Goal: Information Seeking & Learning: Compare options

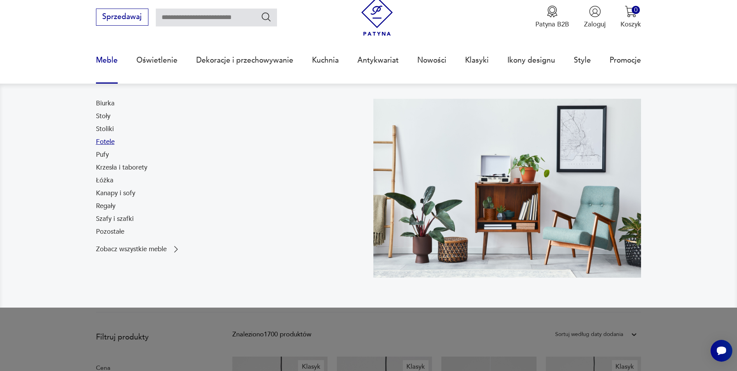
click at [108, 141] on link "Fotele" at bounding box center [105, 141] width 19 height 9
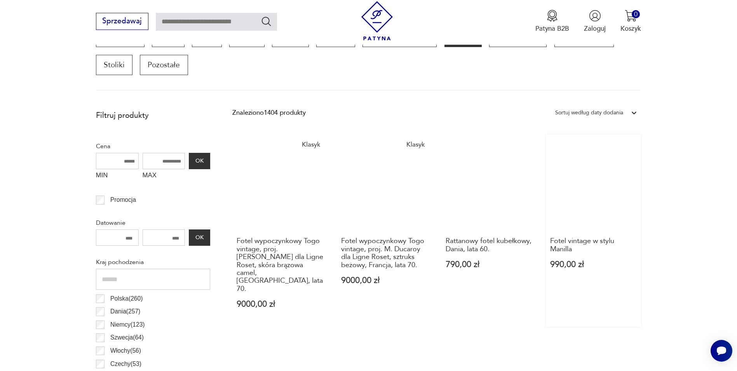
scroll to position [464, 0]
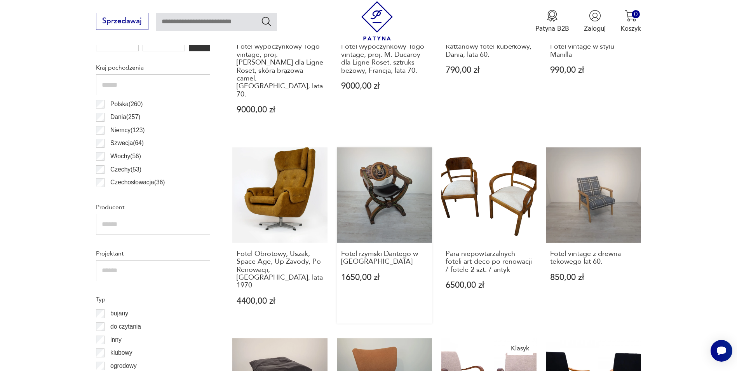
click at [387, 191] on link "Fotel rzymski Dantego w [GEOGRAPHIC_DATA] 1650,00 zł" at bounding box center [384, 235] width 95 height 176
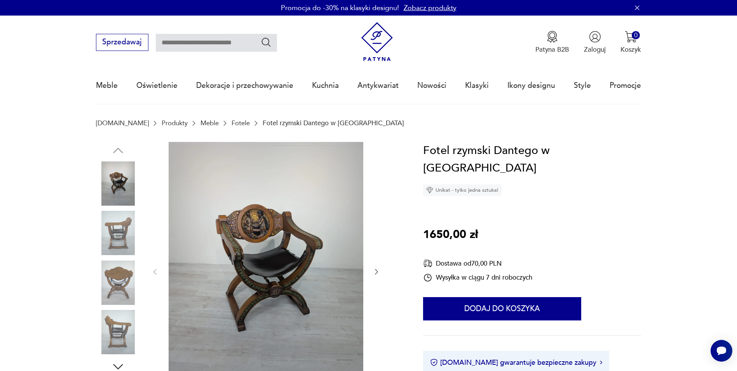
click at [113, 234] on img at bounding box center [118, 233] width 44 height 44
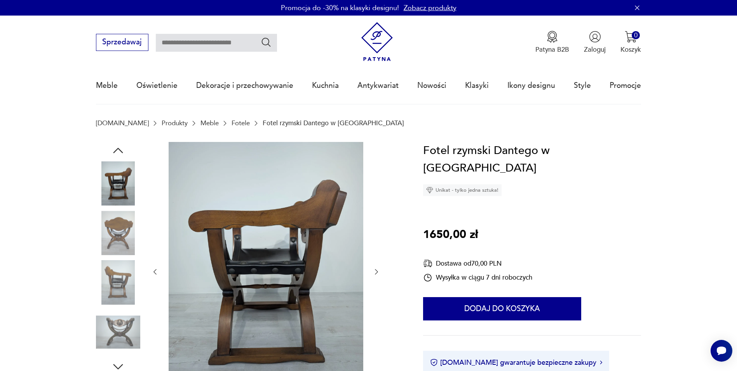
click at [113, 267] on img at bounding box center [118, 282] width 44 height 44
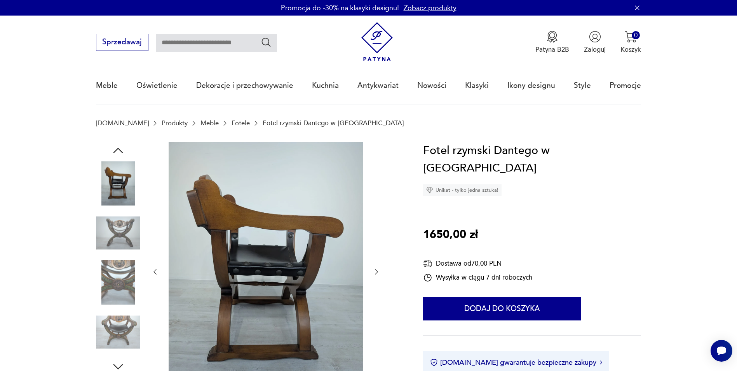
click at [115, 286] on img at bounding box center [118, 282] width 44 height 44
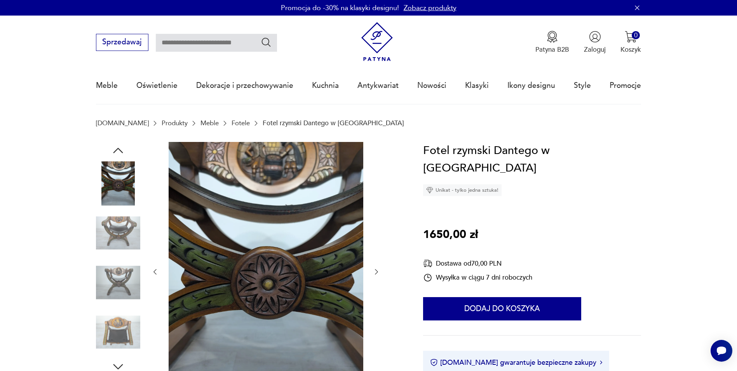
click at [118, 324] on img at bounding box center [118, 332] width 44 height 44
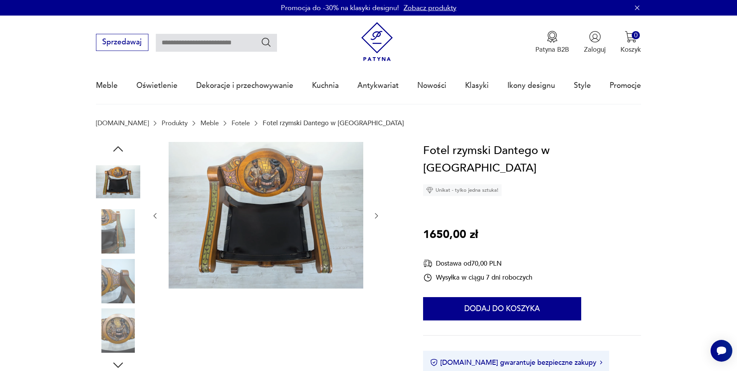
click at [115, 318] on img at bounding box center [118, 330] width 44 height 44
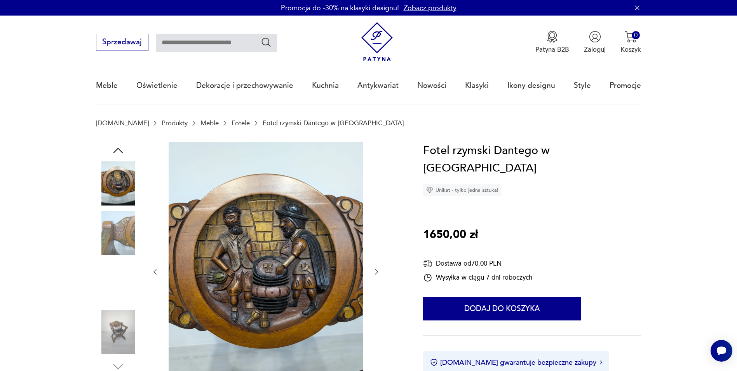
click at [128, 320] on img at bounding box center [118, 332] width 44 height 44
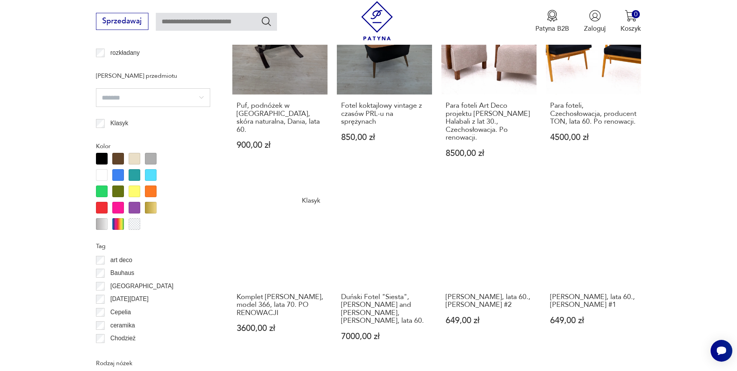
scroll to position [813, 0]
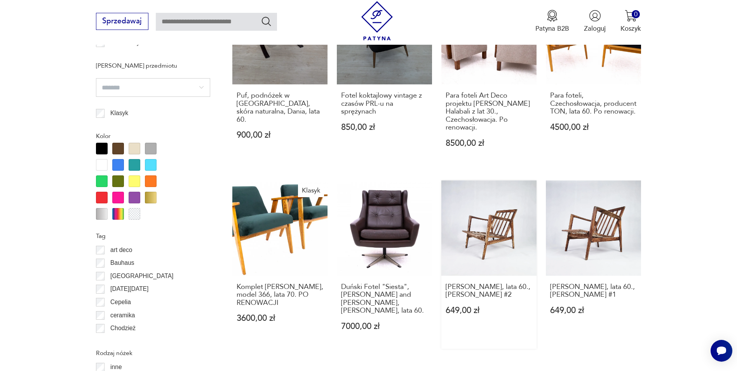
click at [463, 204] on link "[PERSON_NAME], lata 60., [PERSON_NAME] #2 649,00 zł" at bounding box center [488, 264] width 95 height 168
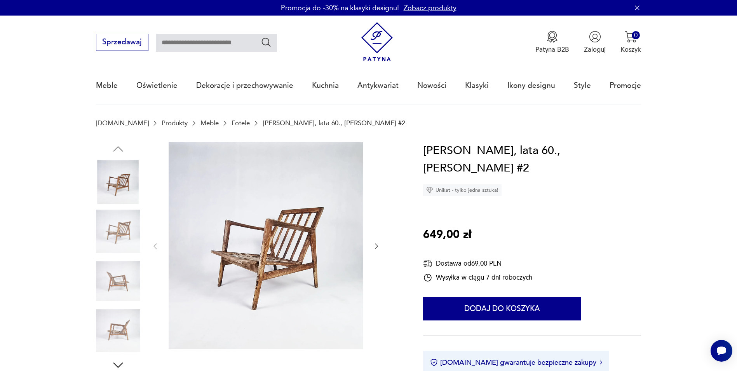
click at [119, 225] on img at bounding box center [118, 231] width 44 height 44
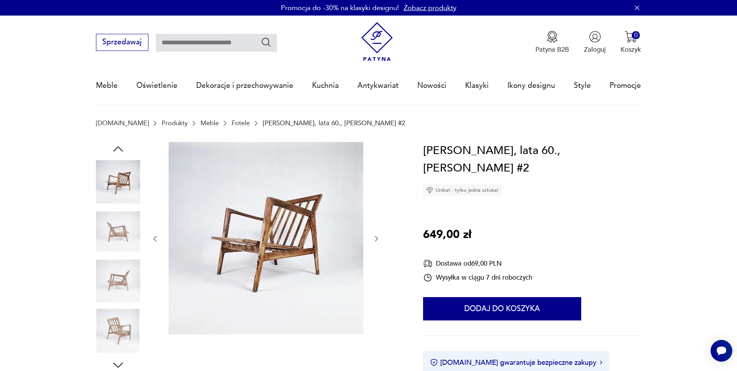
click at [124, 255] on div at bounding box center [118, 207] width 44 height 194
click at [124, 269] on img at bounding box center [118, 281] width 44 height 44
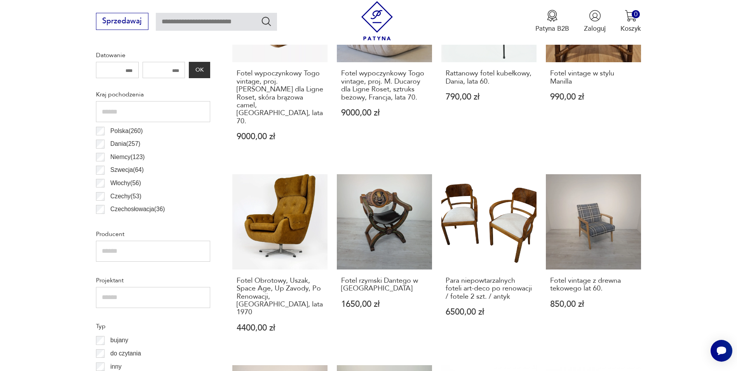
scroll to position [452, 0]
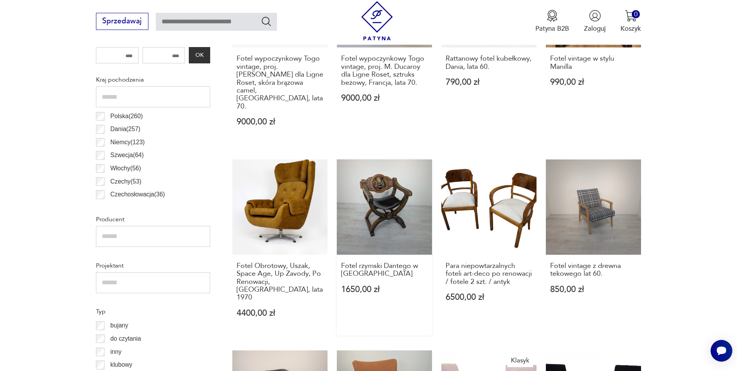
click at [365, 198] on link "Fotel rzymski Dantego w [GEOGRAPHIC_DATA] 1650,00 zł" at bounding box center [384, 247] width 95 height 176
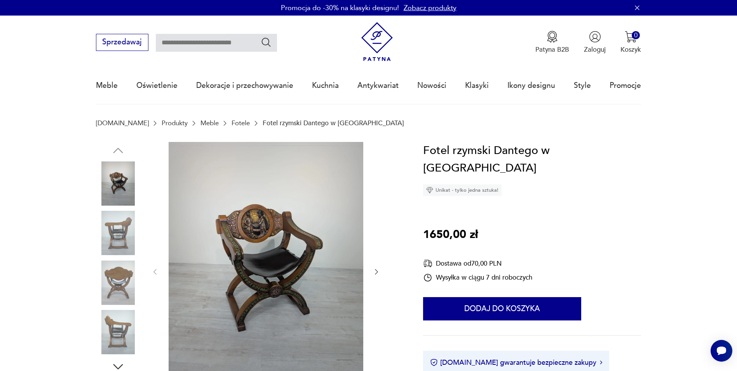
click at [115, 241] on img at bounding box center [118, 233] width 44 height 44
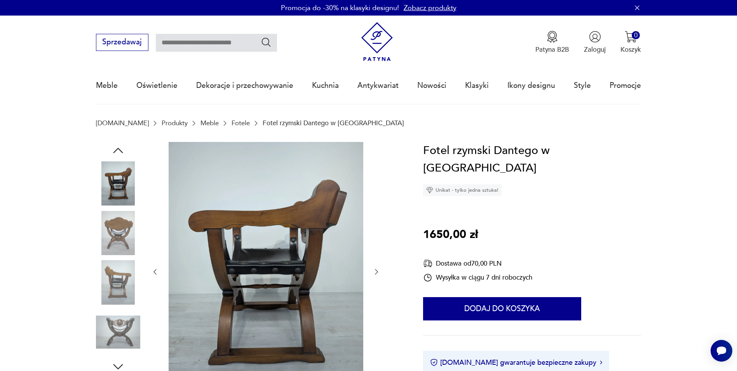
click at [117, 270] on img at bounding box center [118, 282] width 44 height 44
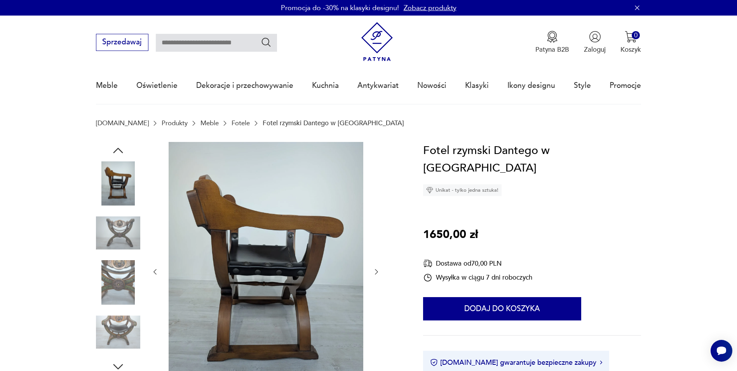
click at [118, 300] on img at bounding box center [118, 282] width 44 height 44
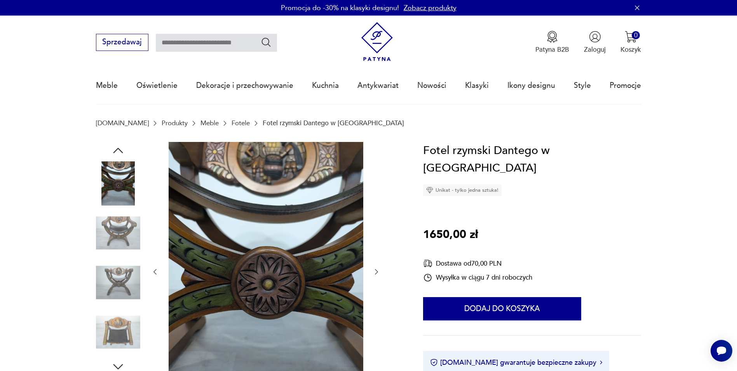
click at [123, 332] on img at bounding box center [118, 332] width 44 height 44
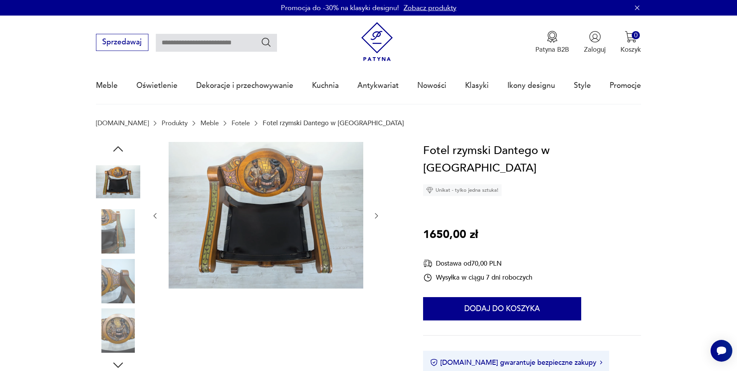
click at [122, 337] on img at bounding box center [118, 330] width 44 height 44
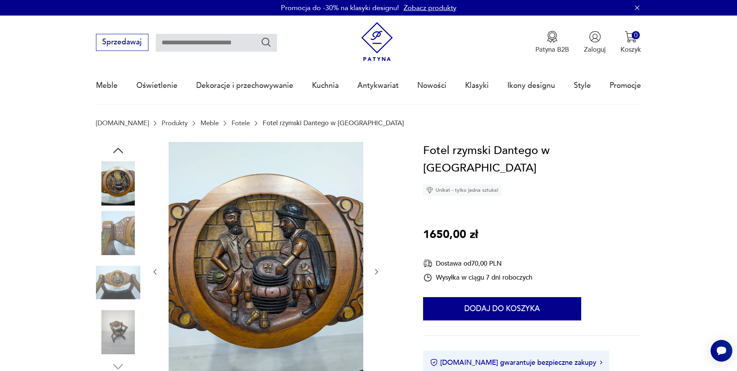
click at [119, 337] on img at bounding box center [118, 332] width 44 height 44
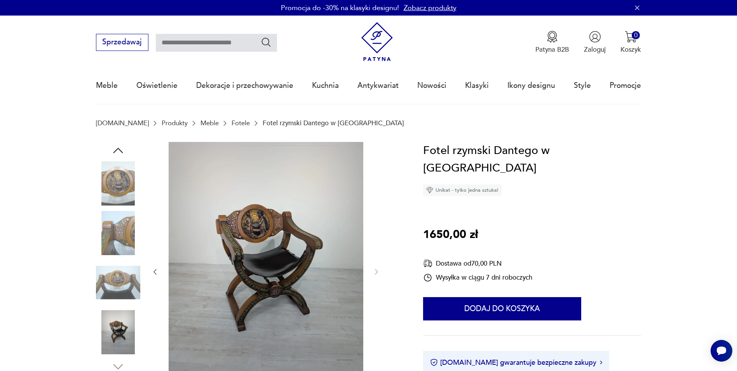
click at [114, 288] on img at bounding box center [118, 282] width 44 height 44
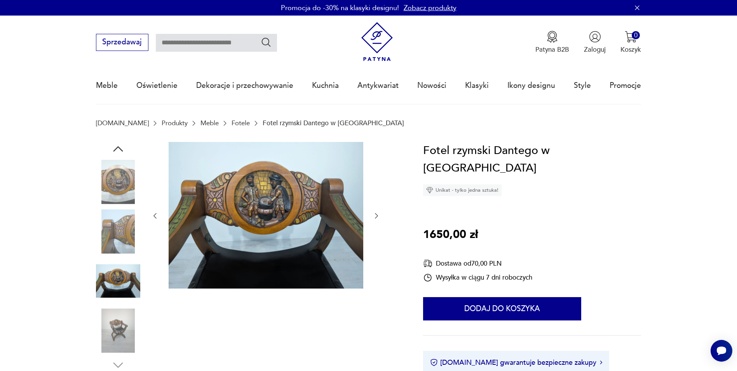
click at [107, 235] on img at bounding box center [118, 231] width 44 height 44
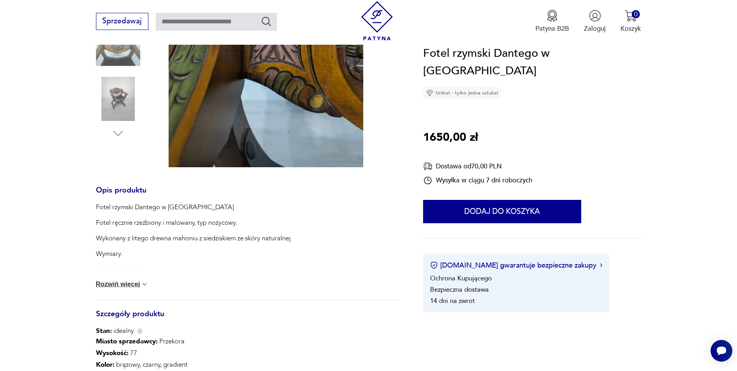
scroll to position [78, 0]
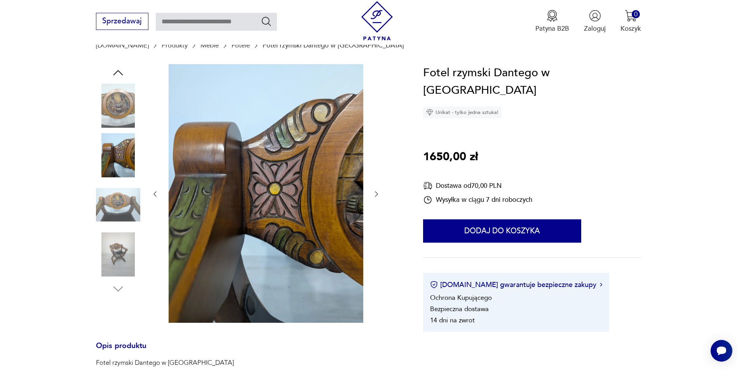
click at [119, 110] on img at bounding box center [118, 106] width 44 height 44
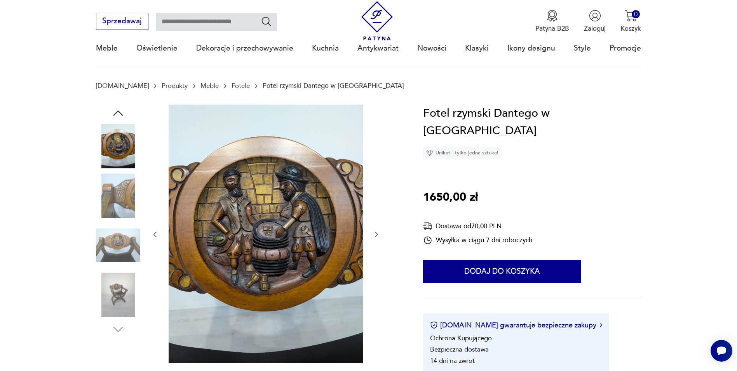
scroll to position [0, 0]
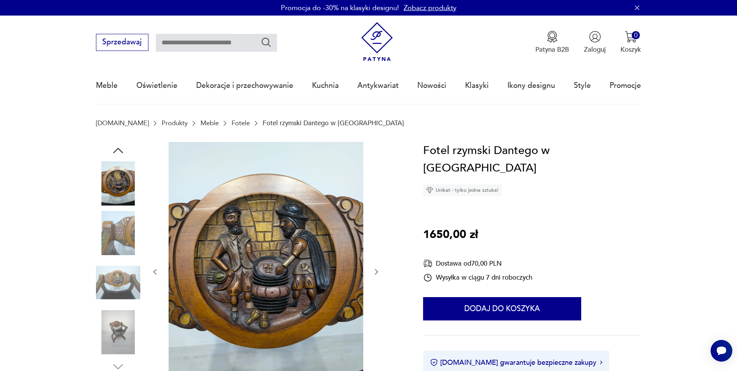
click at [119, 148] on icon "button" at bounding box center [118, 150] width 14 height 14
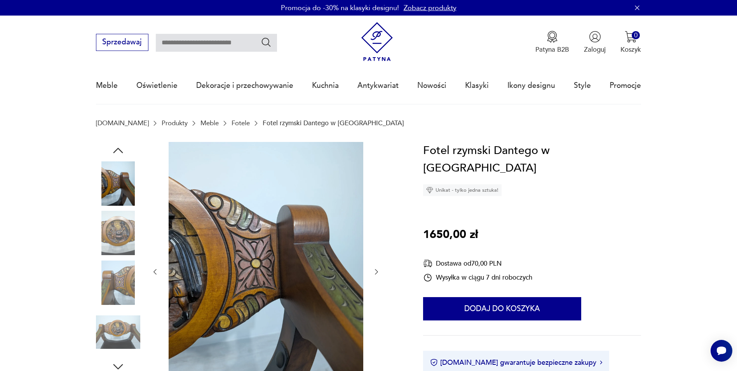
click at [119, 148] on icon "button" at bounding box center [118, 150] width 14 height 14
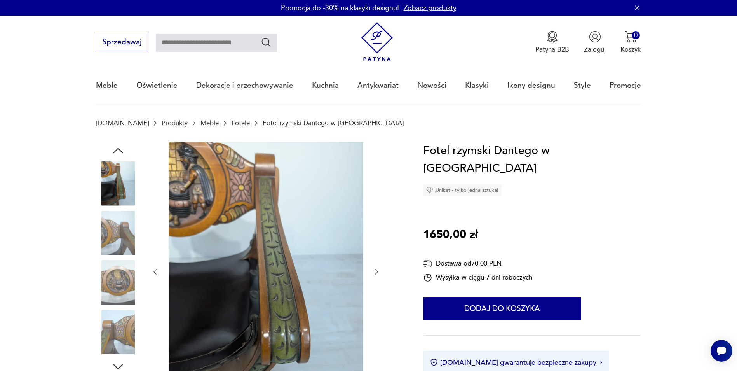
click at [119, 148] on icon "button" at bounding box center [118, 150] width 14 height 14
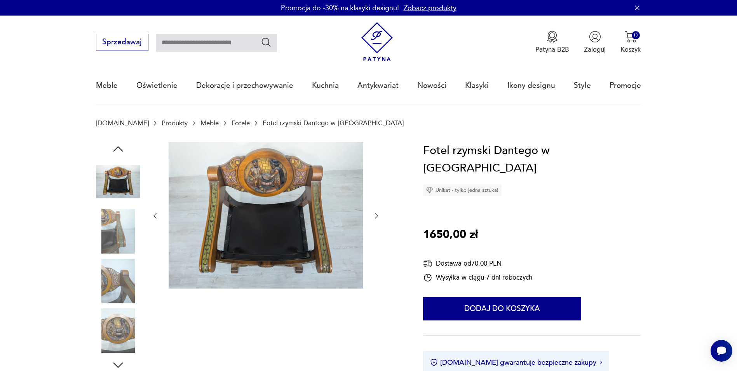
click at [119, 148] on icon "button" at bounding box center [118, 149] width 14 height 14
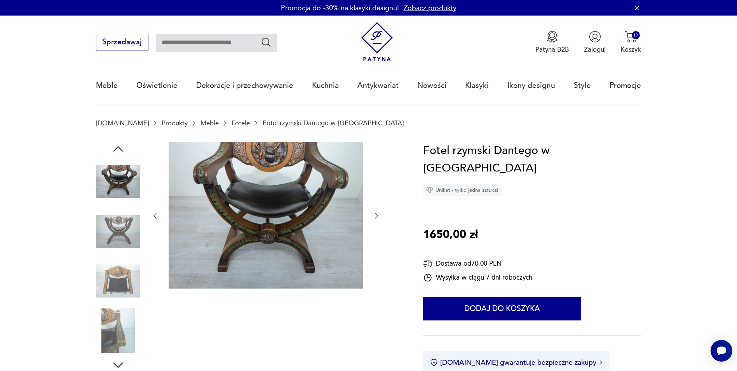
click at [119, 148] on icon "button" at bounding box center [118, 149] width 14 height 14
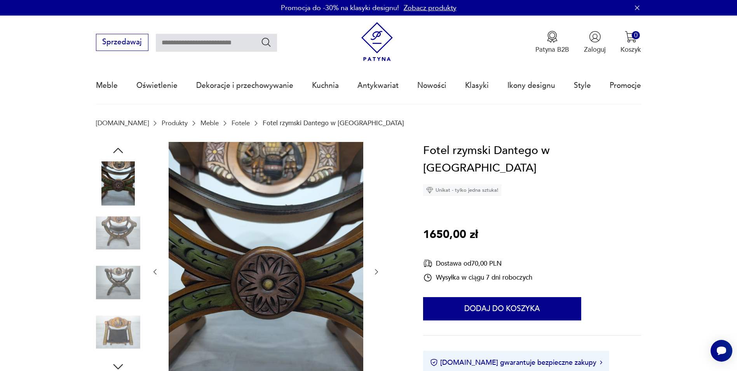
click at [119, 148] on icon "button" at bounding box center [118, 150] width 14 height 14
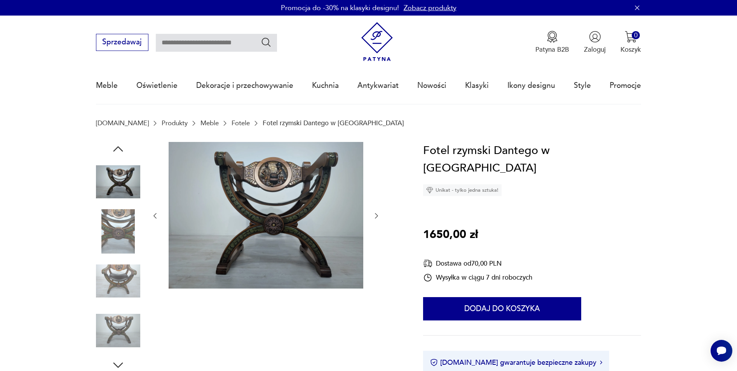
click at [119, 148] on icon "button" at bounding box center [118, 149] width 14 height 14
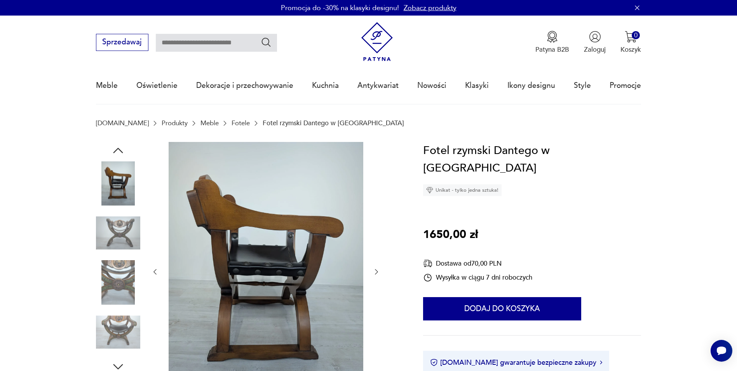
click at [119, 148] on icon "button" at bounding box center [118, 150] width 14 height 14
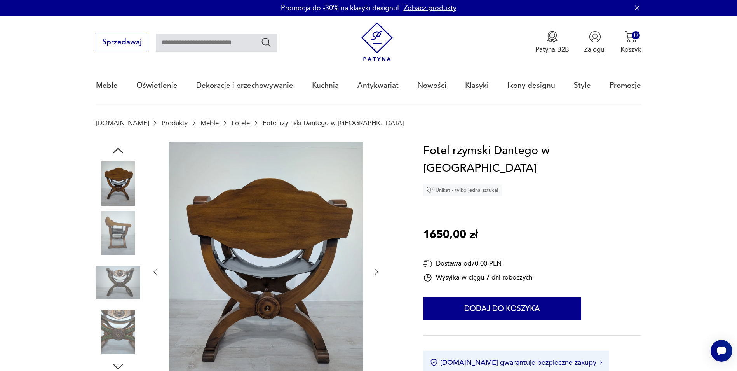
click at [119, 148] on icon "button" at bounding box center [118, 150] width 14 height 14
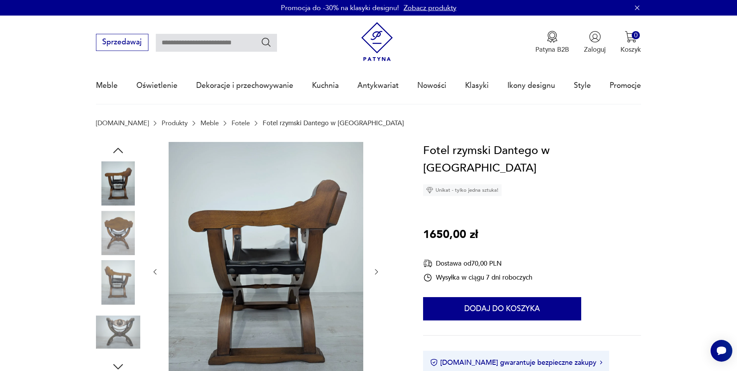
click at [119, 148] on icon "button" at bounding box center [118, 150] width 14 height 14
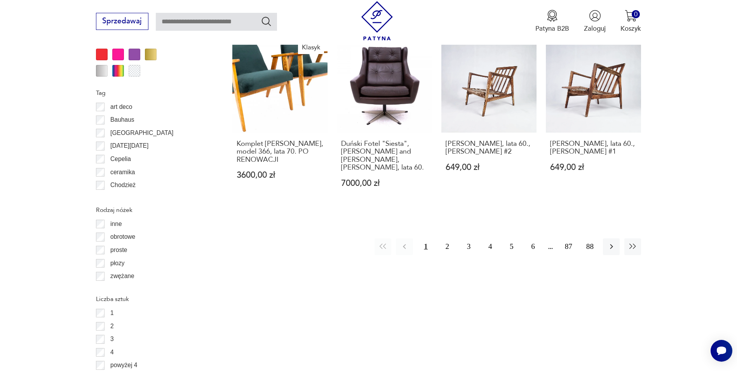
scroll to position [957, 0]
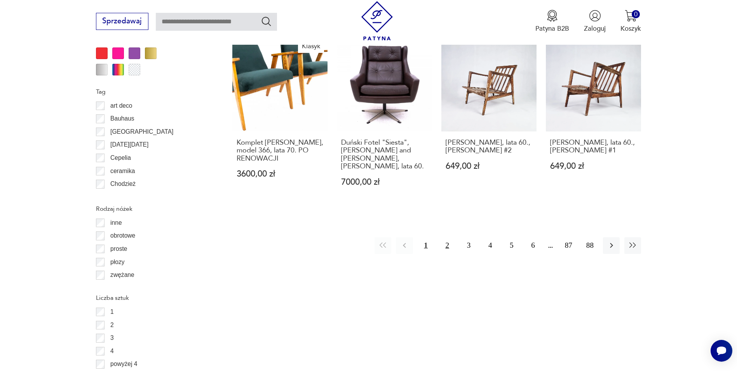
click at [450, 237] on button "2" at bounding box center [447, 245] width 17 height 17
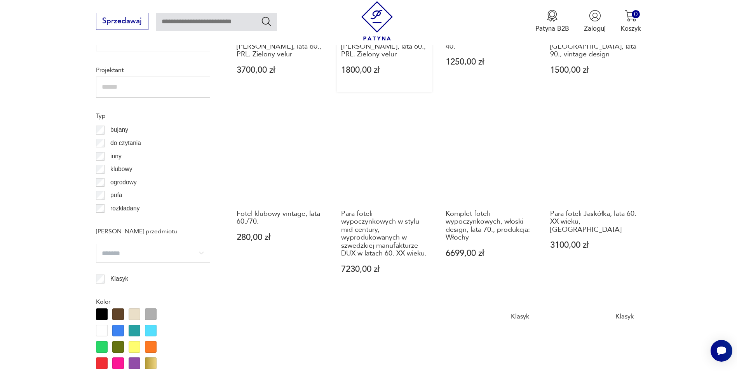
scroll to position [842, 0]
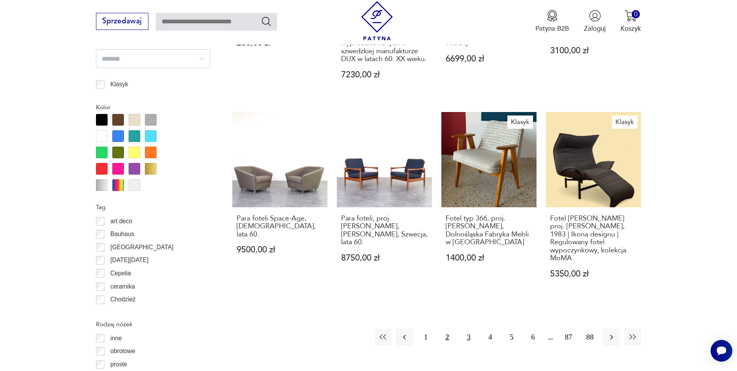
click at [470, 335] on button "3" at bounding box center [468, 336] width 17 height 17
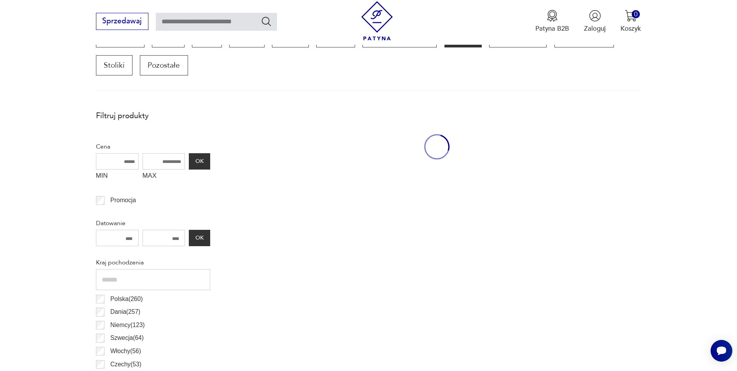
scroll to position [259, 0]
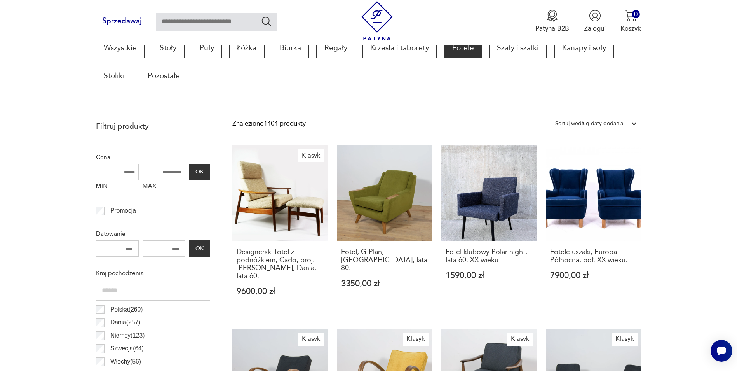
click at [159, 165] on input "MAX" at bounding box center [164, 172] width 43 height 16
type input "****"
click at [201, 165] on button "OK" at bounding box center [199, 172] width 21 height 16
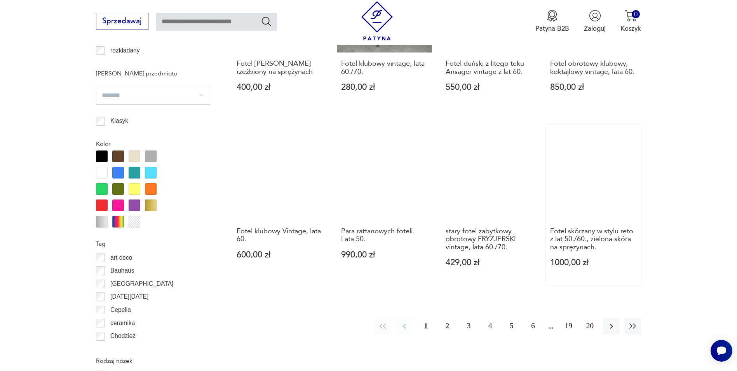
scroll to position [803, 0]
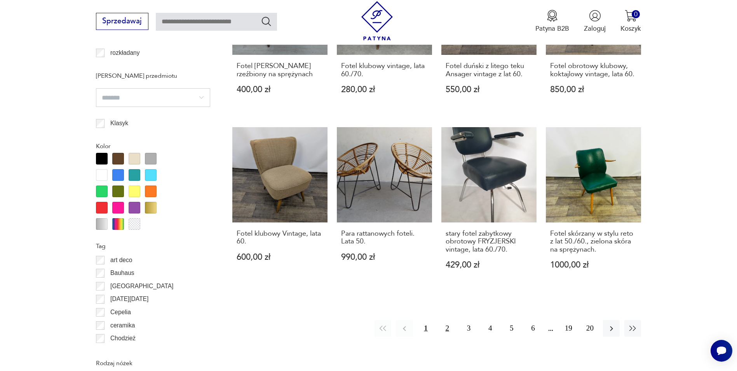
click at [449, 320] on button "2" at bounding box center [447, 328] width 17 height 17
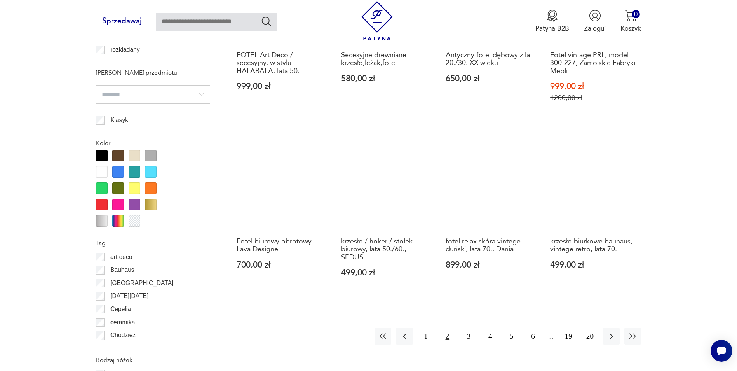
scroll to position [842, 0]
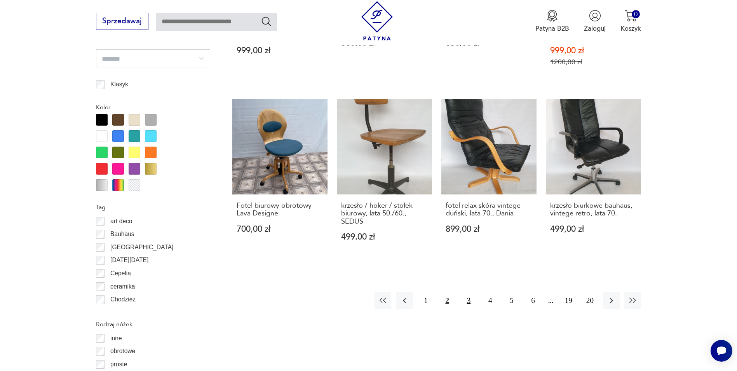
click at [469, 298] on button "3" at bounding box center [468, 300] width 17 height 17
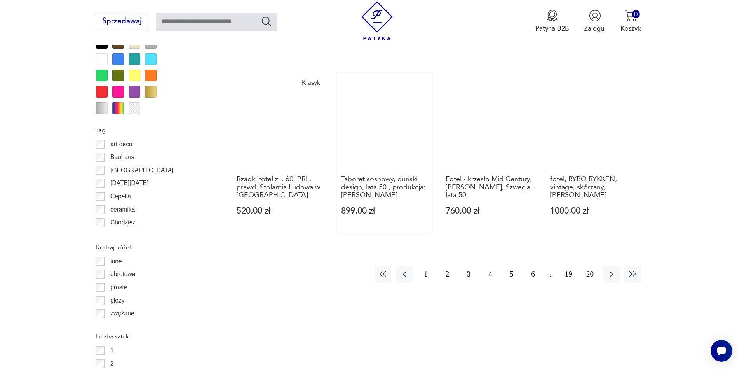
scroll to position [919, 0]
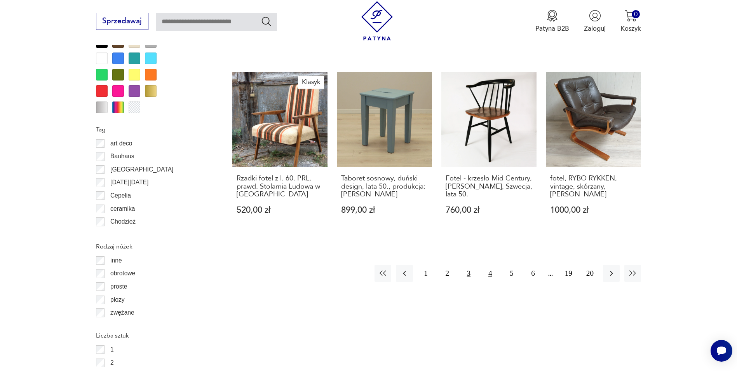
click at [485, 265] on button "4" at bounding box center [490, 273] width 17 height 17
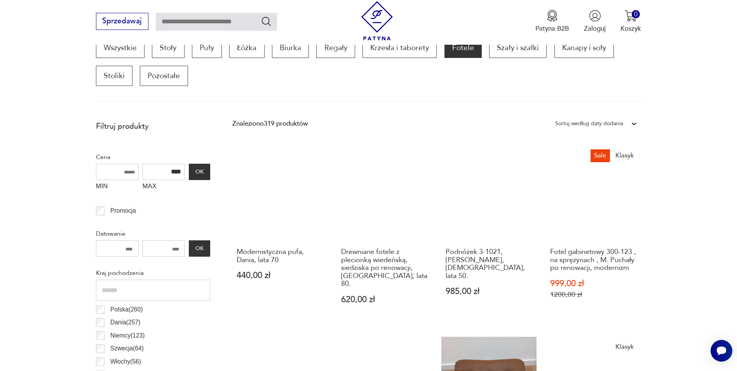
scroll to position [142, 0]
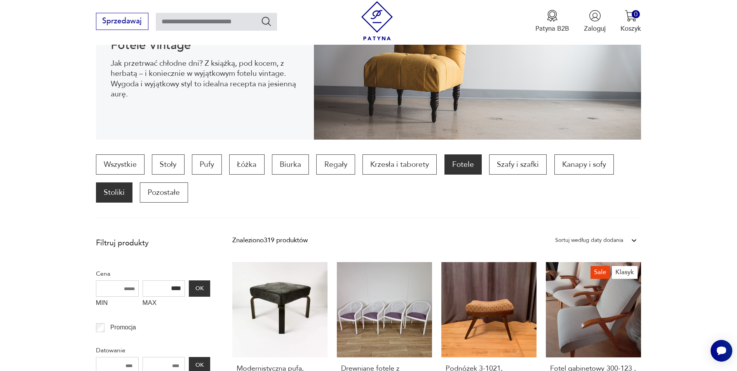
click at [112, 199] on p "Stoliki" at bounding box center [114, 192] width 37 height 20
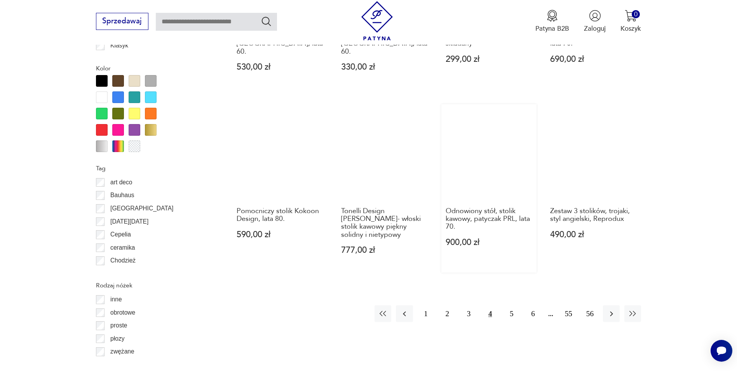
scroll to position [842, 0]
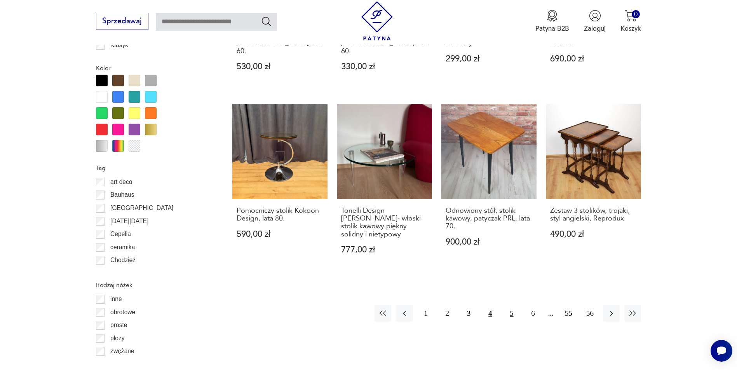
click at [513, 305] on button "5" at bounding box center [511, 313] width 17 height 17
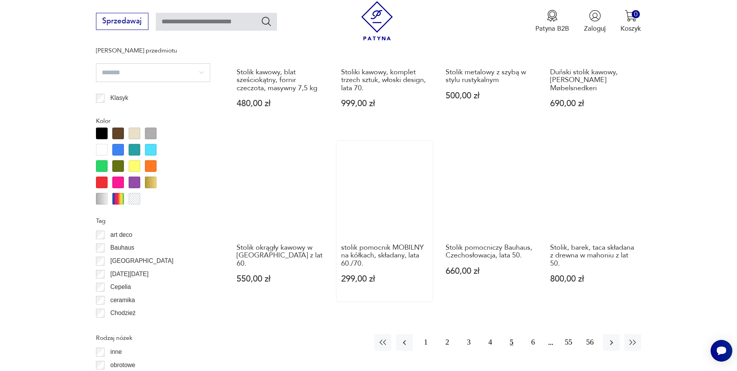
scroll to position [803, 0]
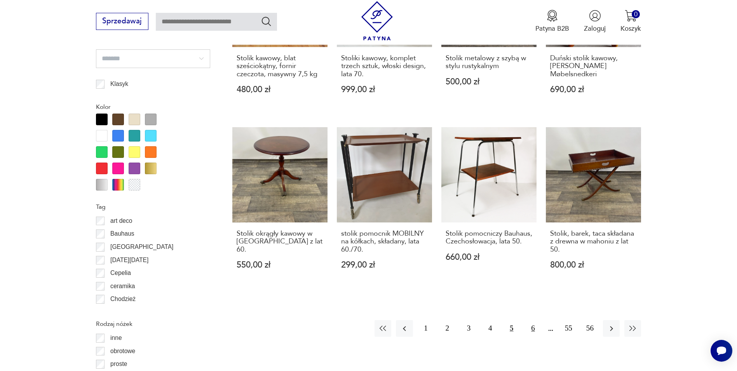
click at [528, 331] on button "6" at bounding box center [533, 328] width 17 height 17
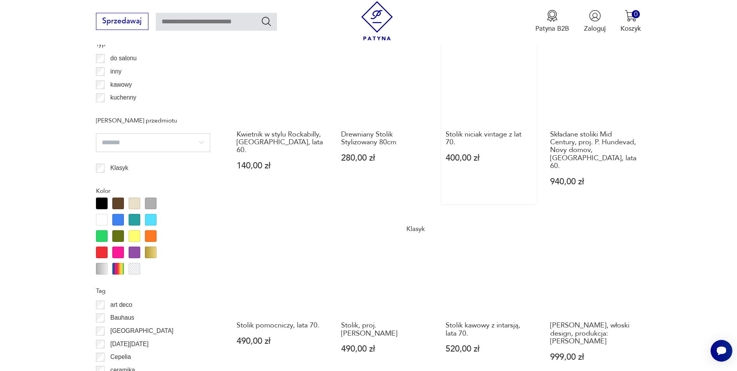
scroll to position [803, 0]
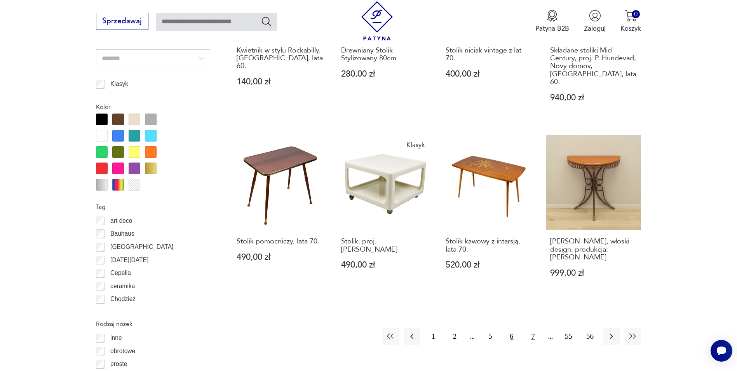
click at [533, 328] on button "7" at bounding box center [533, 336] width 17 height 17
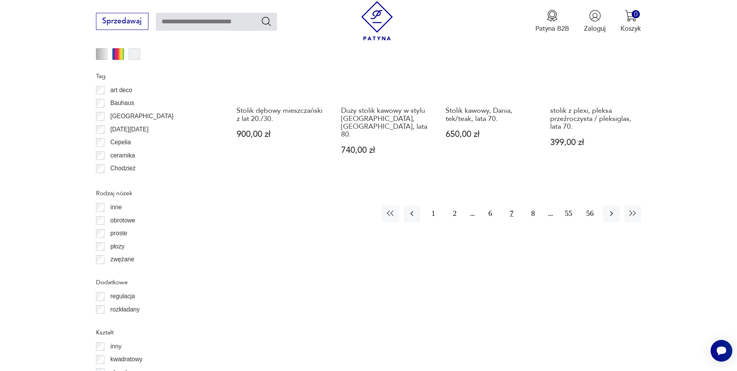
scroll to position [919, 0]
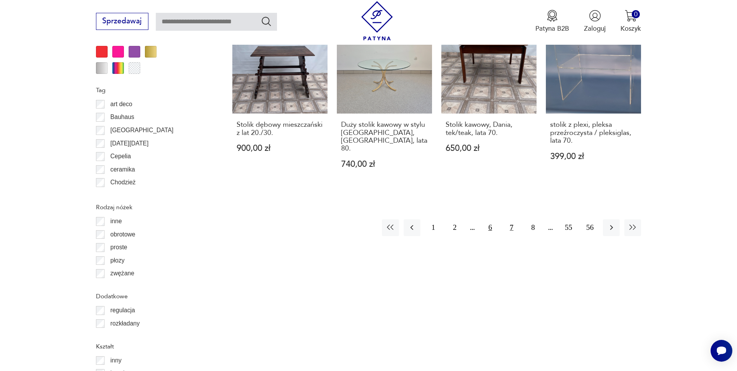
click at [492, 219] on button "6" at bounding box center [490, 227] width 17 height 17
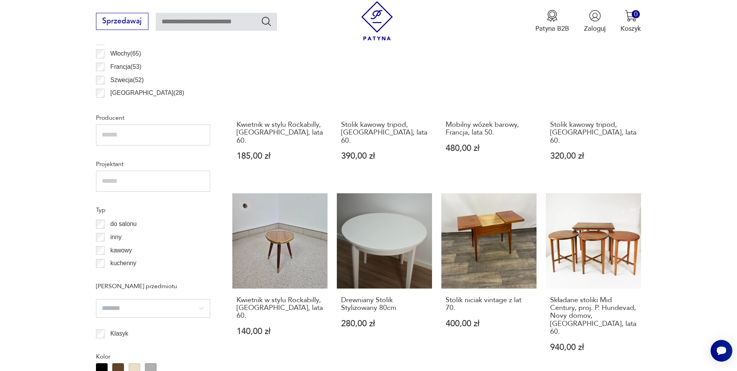
scroll to position [647, 0]
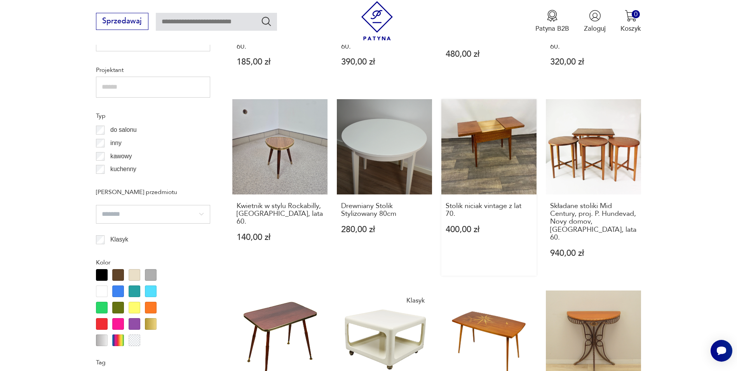
click at [502, 140] on link "Stolik niciak vintage z lat 70. 400,00 zł" at bounding box center [488, 187] width 95 height 176
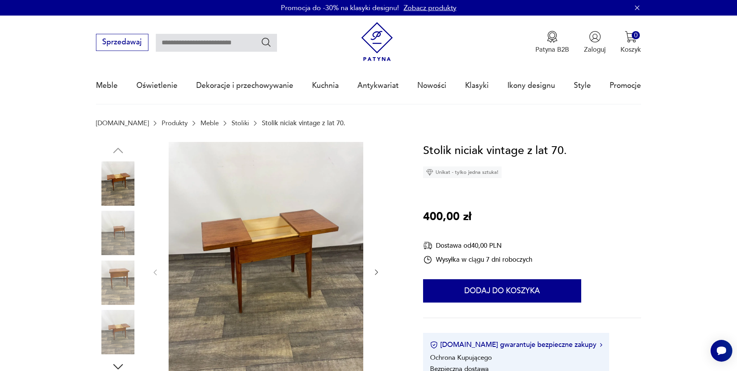
click at [117, 218] on img at bounding box center [118, 233] width 44 height 44
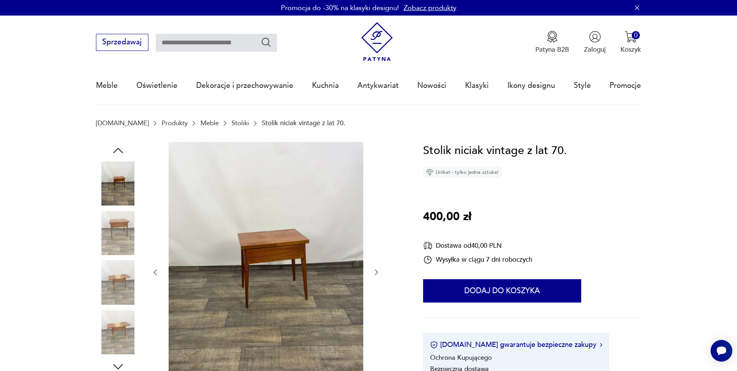
click at [129, 250] on img at bounding box center [118, 233] width 44 height 44
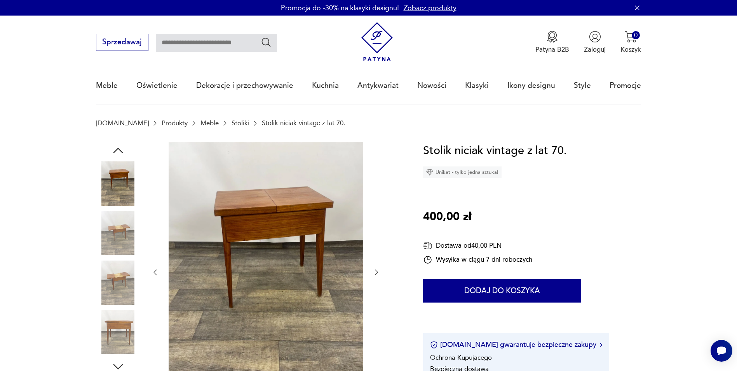
click at [129, 256] on div at bounding box center [118, 258] width 44 height 194
click at [123, 284] on img at bounding box center [118, 282] width 44 height 44
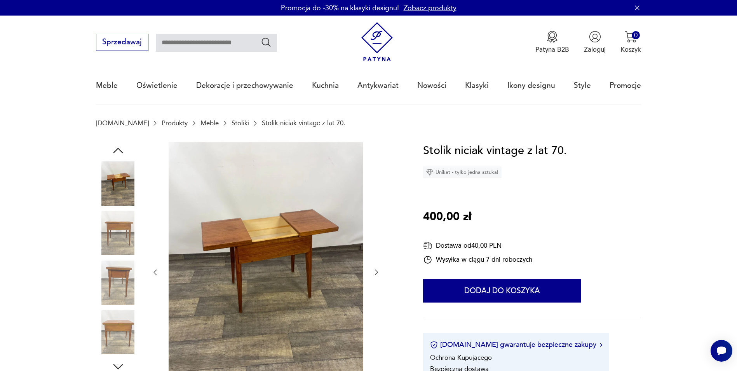
click at [114, 302] on img at bounding box center [118, 282] width 44 height 44
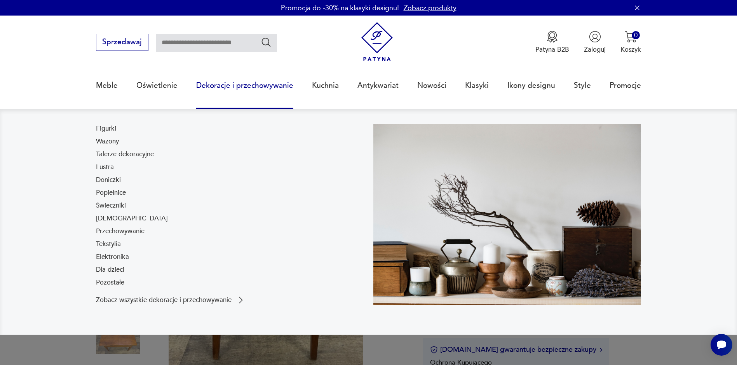
click at [224, 89] on link "Dekoracje i przechowywanie" at bounding box center [244, 86] width 97 height 36
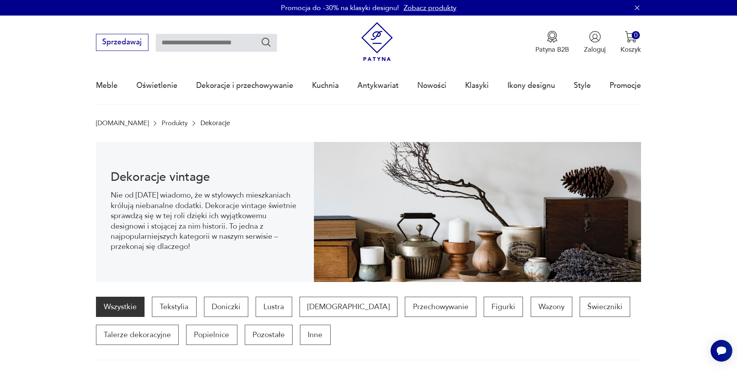
click at [229, 36] on input "text" at bounding box center [216, 43] width 121 height 18
type input "*******"
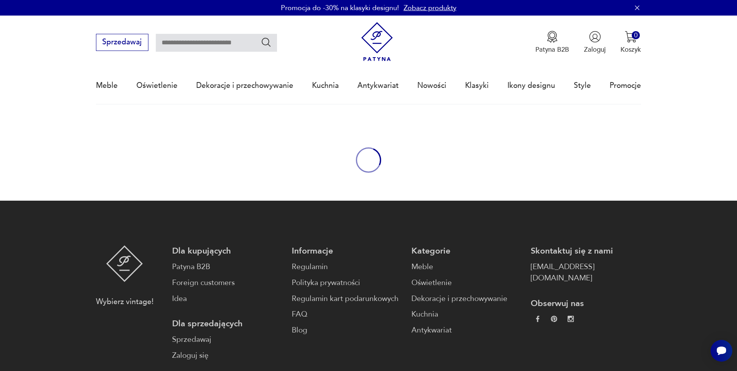
type input "*******"
